Goal: Information Seeking & Learning: Learn about a topic

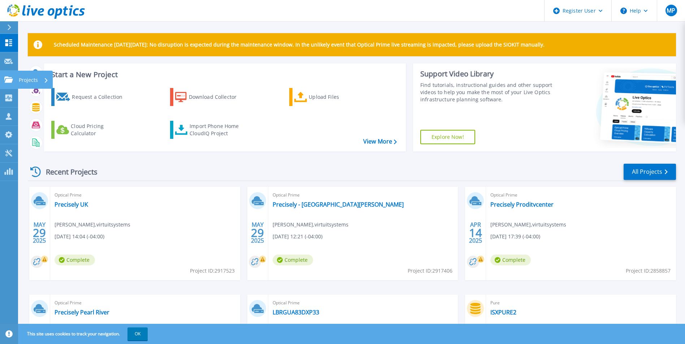
click at [6, 78] on icon at bounding box center [8, 80] width 9 height 6
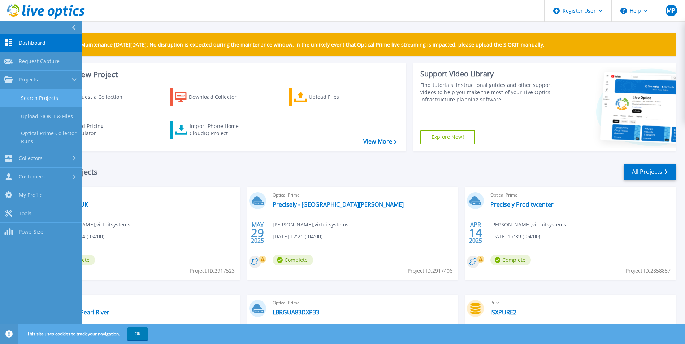
click at [38, 90] on link "Search Projects" at bounding box center [41, 98] width 82 height 18
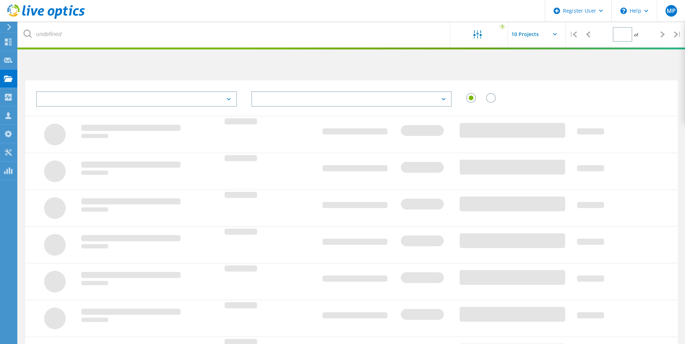
type input "1"
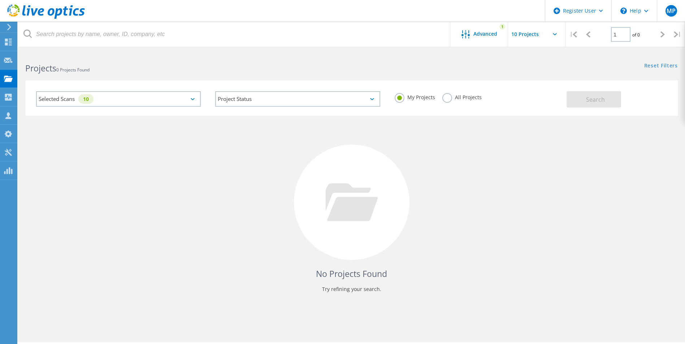
click at [131, 94] on div "Selected Scans 10" at bounding box center [118, 99] width 165 height 16
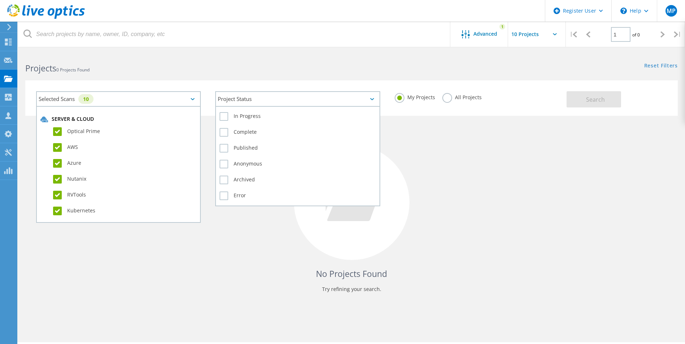
click at [305, 100] on div "Project Status" at bounding box center [297, 99] width 165 height 16
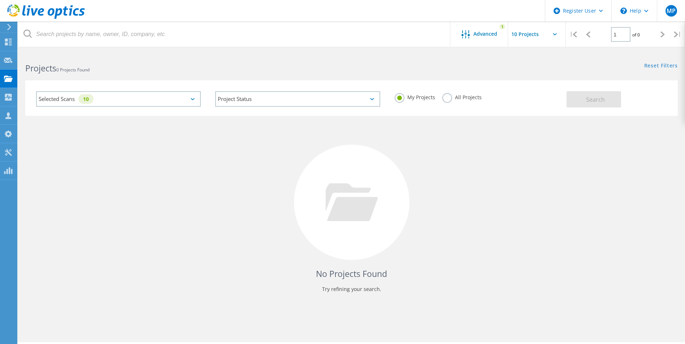
click at [443, 98] on label "All Projects" at bounding box center [461, 96] width 39 height 7
click at [0, 0] on input "All Projects" at bounding box center [0, 0] width 0 height 0
click at [602, 97] on span "Search" at bounding box center [595, 100] width 19 height 8
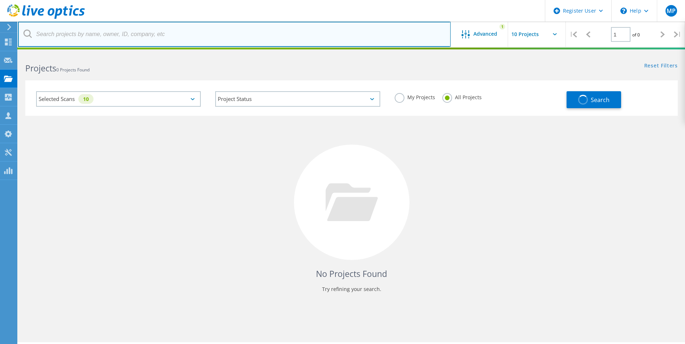
click at [133, 36] on input "text" at bounding box center [234, 34] width 433 height 25
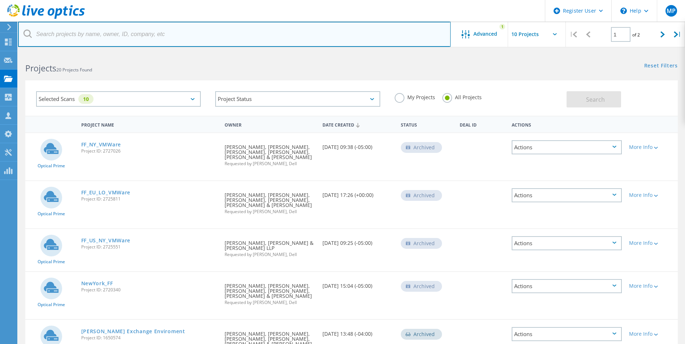
type input "@friedfrank"
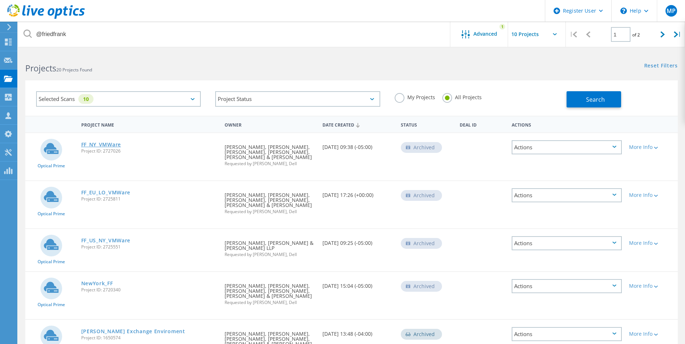
click at [104, 145] on link "FF_NY_VMWare" at bounding box center [101, 144] width 40 height 5
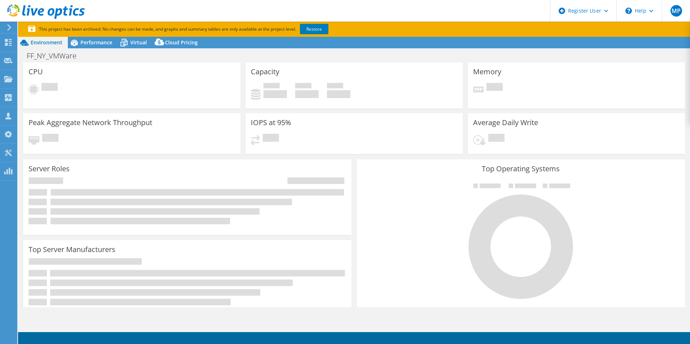
select select "USD"
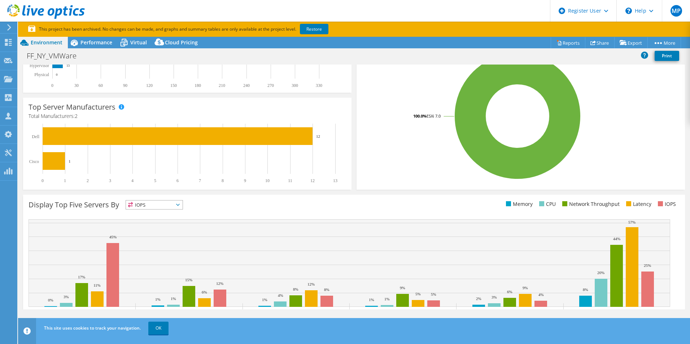
scroll to position [175, 0]
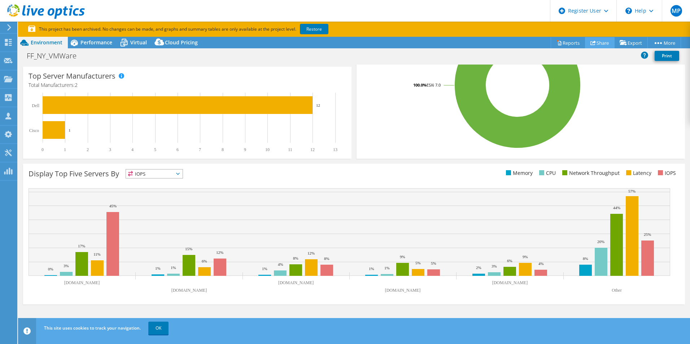
click at [599, 43] on link "Share" at bounding box center [600, 42] width 30 height 11
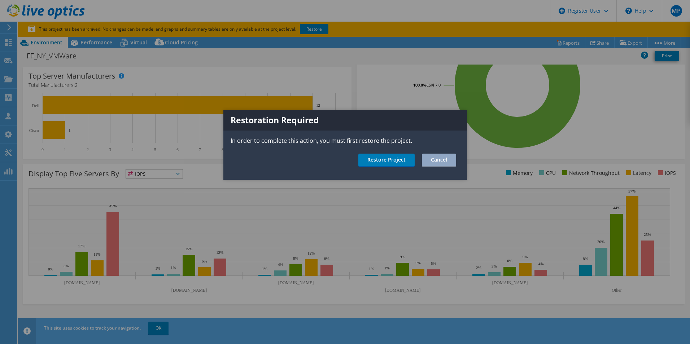
click at [606, 74] on div at bounding box center [345, 172] width 690 height 344
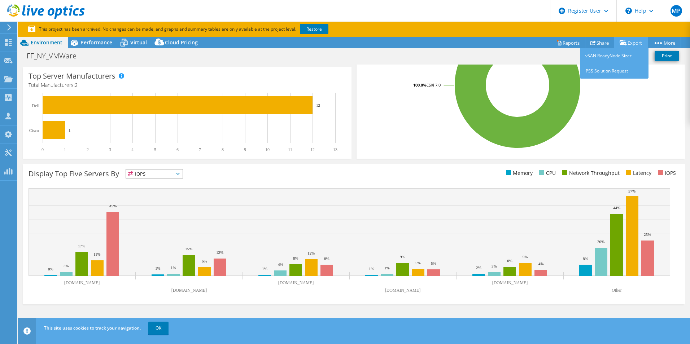
click at [623, 38] on link "Export" at bounding box center [632, 42] width 34 height 11
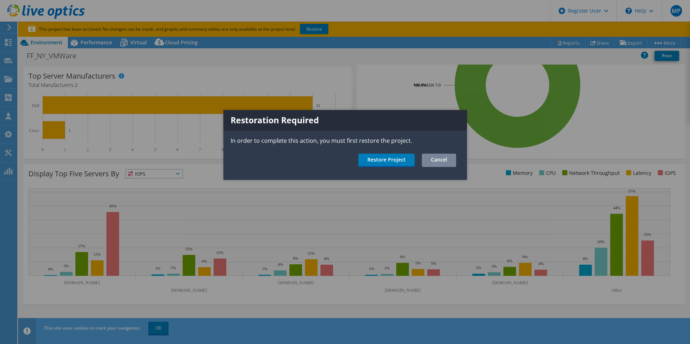
click at [433, 158] on link "Cancel" at bounding box center [439, 160] width 34 height 13
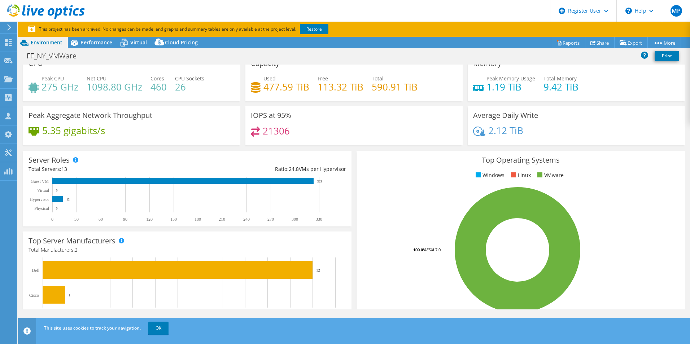
scroll to position [0, 0]
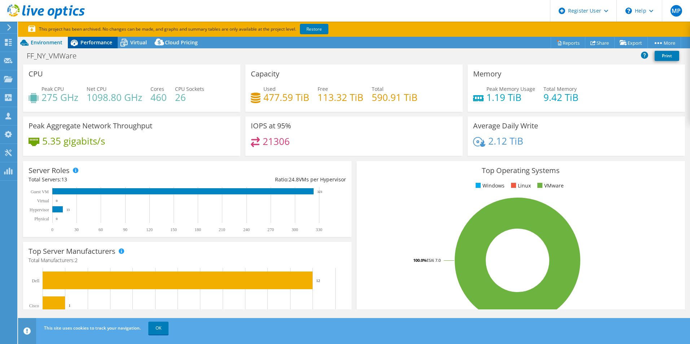
click at [96, 43] on span "Performance" at bounding box center [97, 42] width 32 height 7
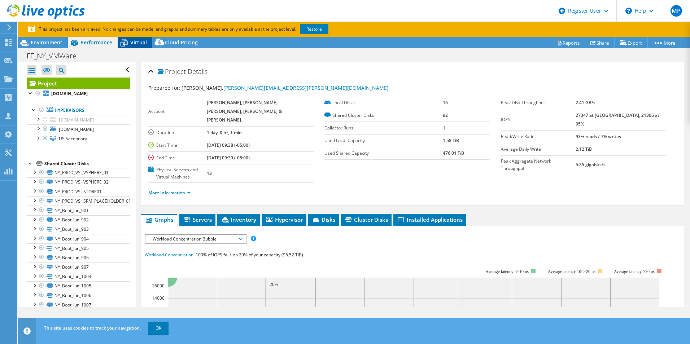
click at [140, 42] on span "Virtual" at bounding box center [138, 42] width 17 height 7
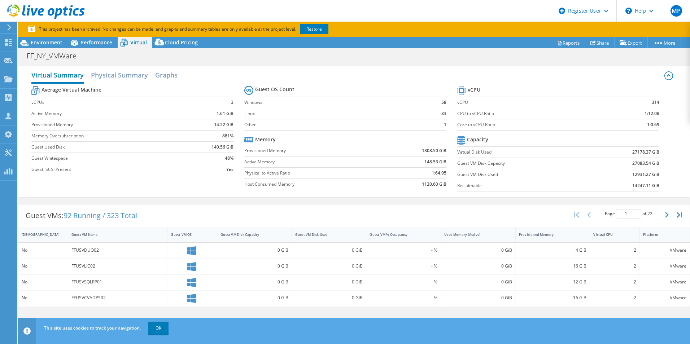
click at [56, 75] on h2 "Virtual Summary" at bounding box center [57, 76] width 52 height 16
click at [46, 43] on span "Environment" at bounding box center [47, 42] width 32 height 7
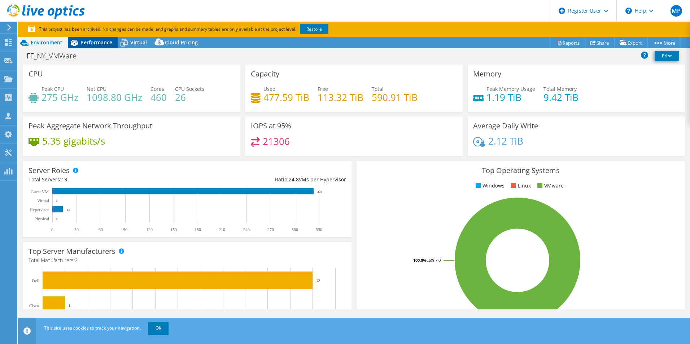
click at [97, 45] on span "Performance" at bounding box center [97, 42] width 32 height 7
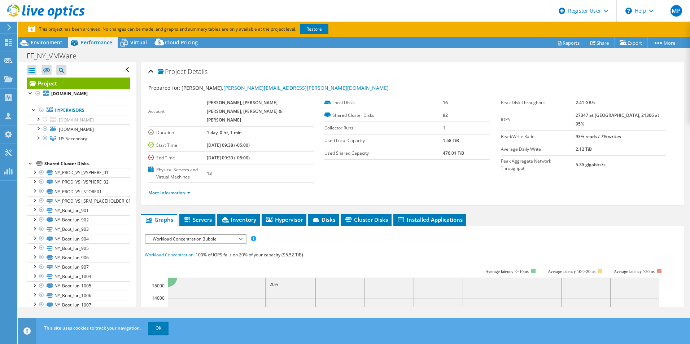
click at [52, 36] on section "This project has been archived. No changes can be made, and graphs and summary …" at bounding box center [354, 29] width 672 height 15
click at [51, 45] on span "Environment" at bounding box center [47, 42] width 32 height 7
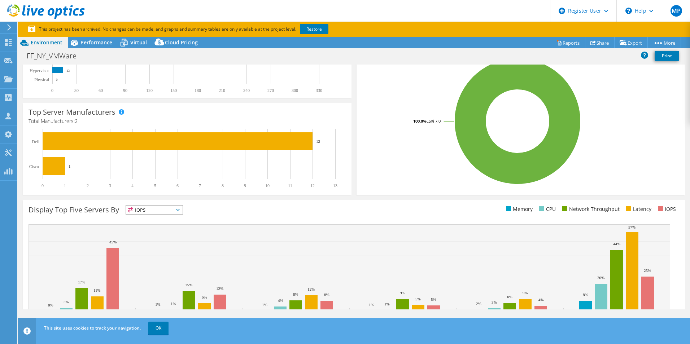
scroll to position [175, 0]
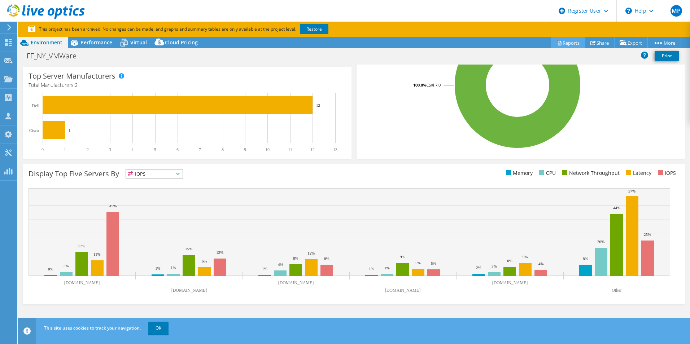
click at [564, 41] on link "Reports" at bounding box center [568, 42] width 35 height 11
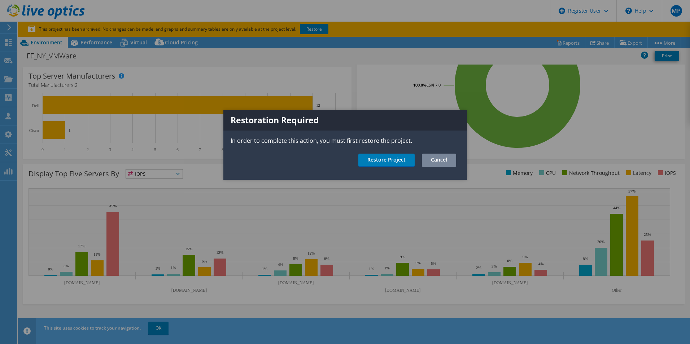
click at [452, 161] on link "Cancel" at bounding box center [439, 160] width 34 height 13
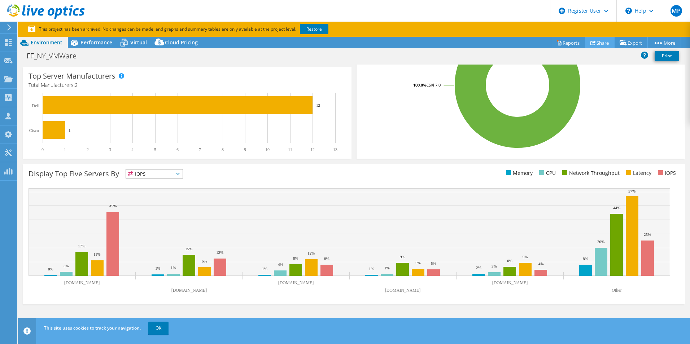
click at [605, 40] on link "Share" at bounding box center [600, 42] width 30 height 11
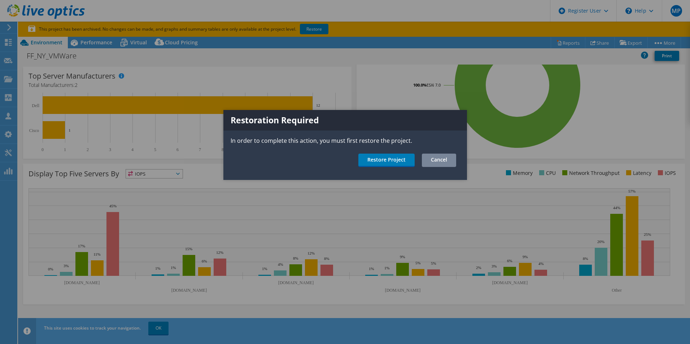
click at [436, 159] on link "Cancel" at bounding box center [439, 160] width 34 height 13
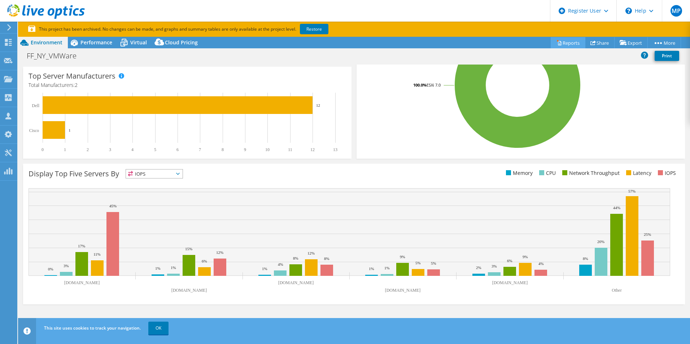
click at [563, 41] on link "Reports" at bounding box center [568, 42] width 35 height 11
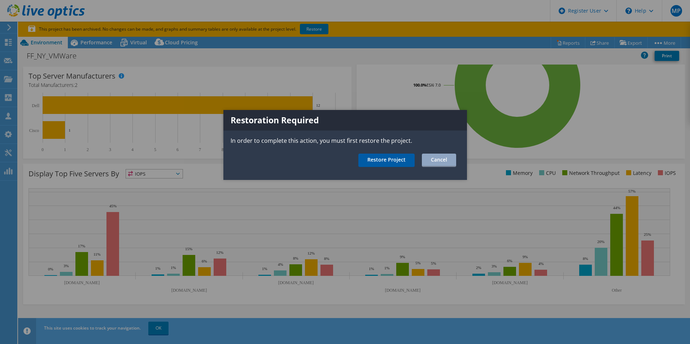
click at [398, 159] on link "Restore Project" at bounding box center [387, 160] width 56 height 13
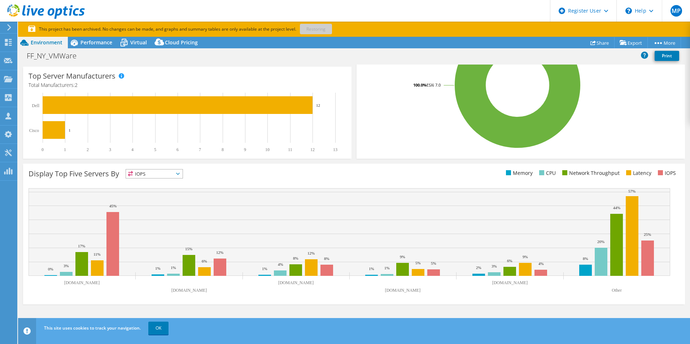
click at [177, 172] on span "IOPS" at bounding box center [154, 174] width 57 height 9
click at [211, 172] on div "Display Top Five Servers By IOPS IOPS" at bounding box center [192, 175] width 326 height 12
click at [97, 43] on span "Performance" at bounding box center [97, 42] width 32 height 7
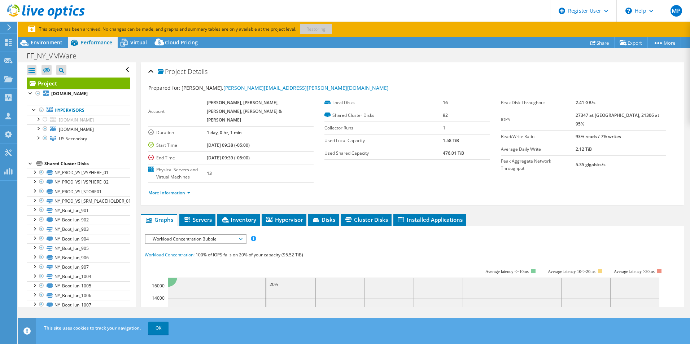
scroll to position [0, 0]
click at [239, 216] on span "Inventory" at bounding box center [238, 219] width 35 height 7
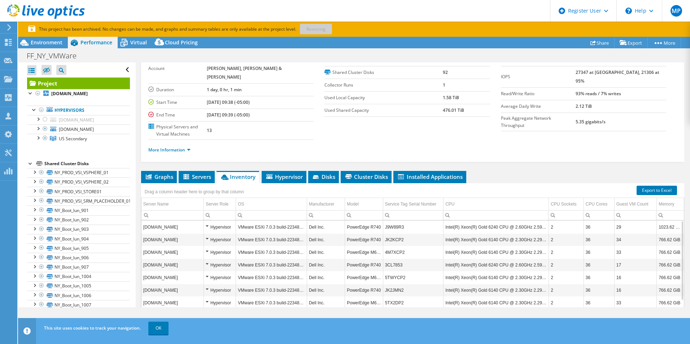
scroll to position [91, 0]
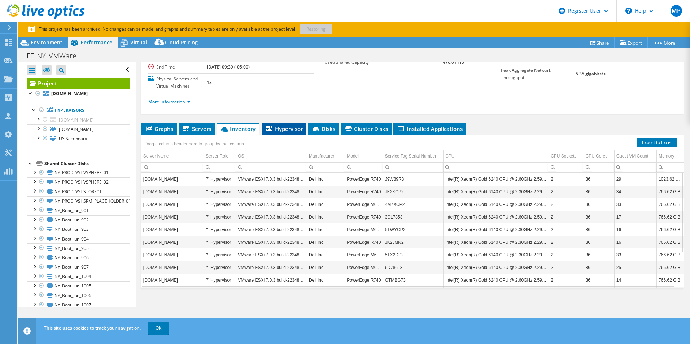
click at [292, 125] on span "Hypervisor" at bounding box center [284, 128] width 38 height 7
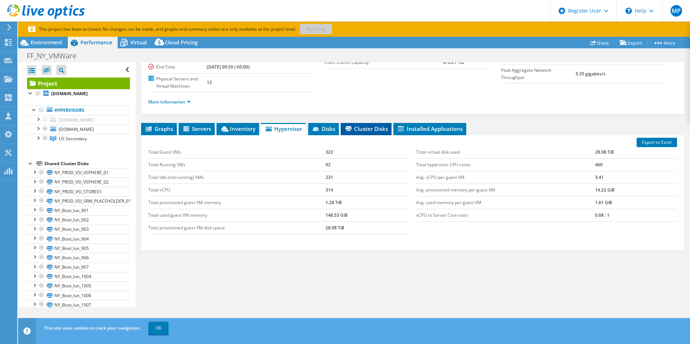
click at [365, 125] on span "Cluster Disks" at bounding box center [366, 128] width 44 height 7
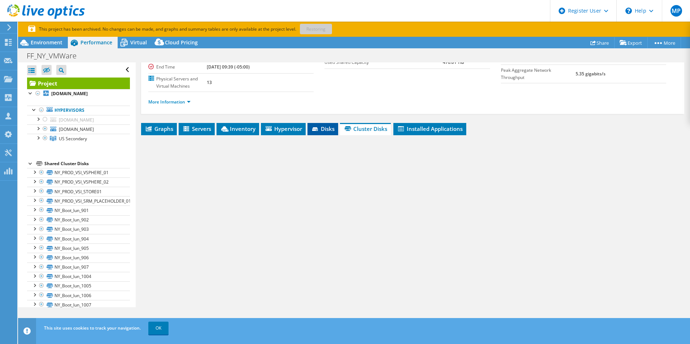
click at [316, 127] on icon at bounding box center [315, 129] width 7 height 5
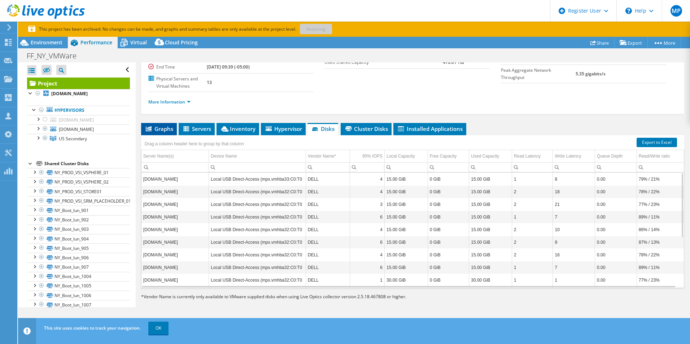
click at [162, 123] on li "Graphs" at bounding box center [159, 129] width 36 height 12
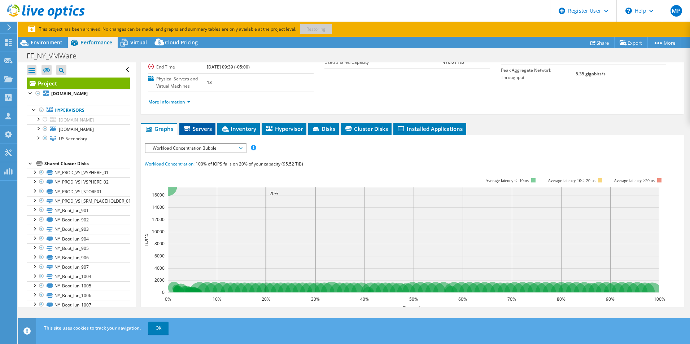
click at [207, 125] on span "Servers" at bounding box center [197, 128] width 29 height 7
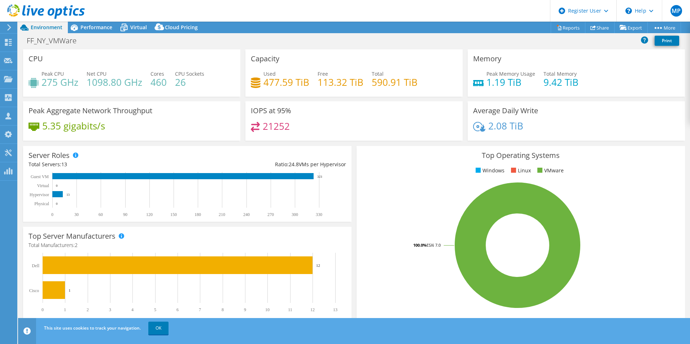
select select "USD"
